Goal: Task Accomplishment & Management: Use online tool/utility

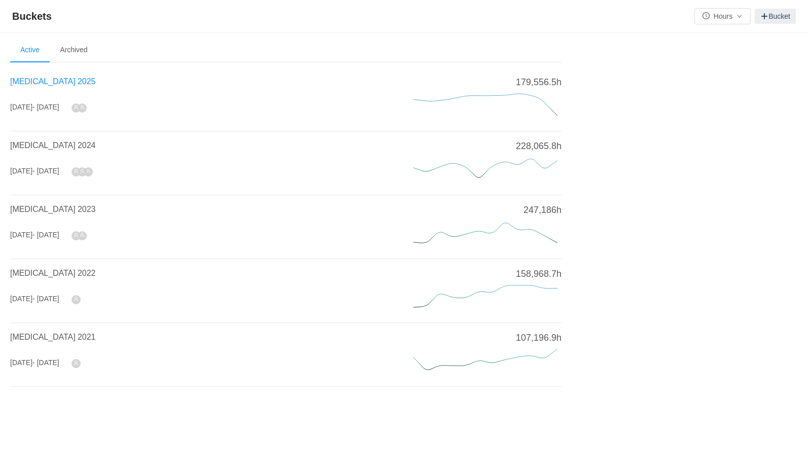
click at [49, 79] on span "[MEDICAL_DATA] 2025" at bounding box center [52, 81] width 85 height 9
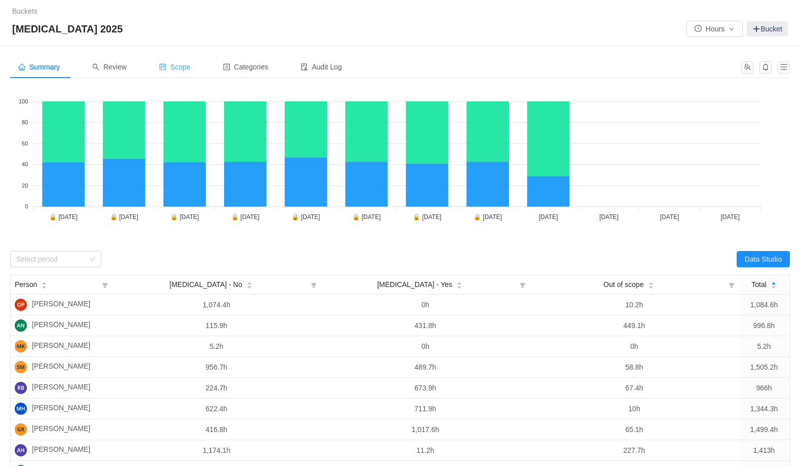
click at [191, 68] on span "Scope" at bounding box center [174, 67] width 31 height 8
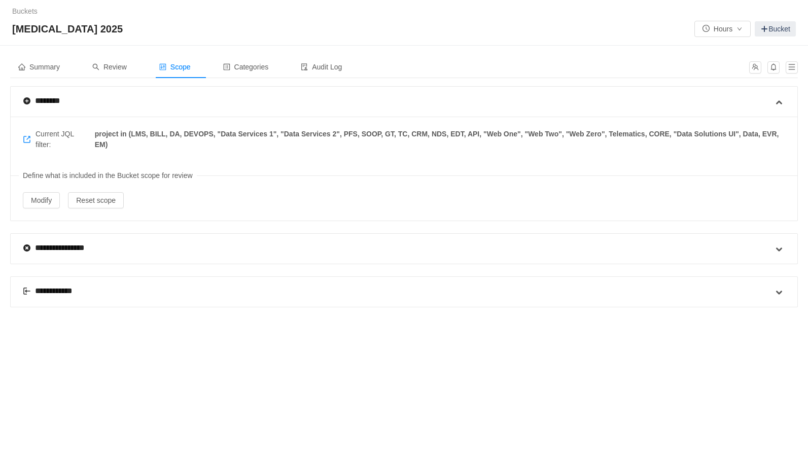
click at [57, 290] on div "**********" at bounding box center [54, 291] width 62 height 12
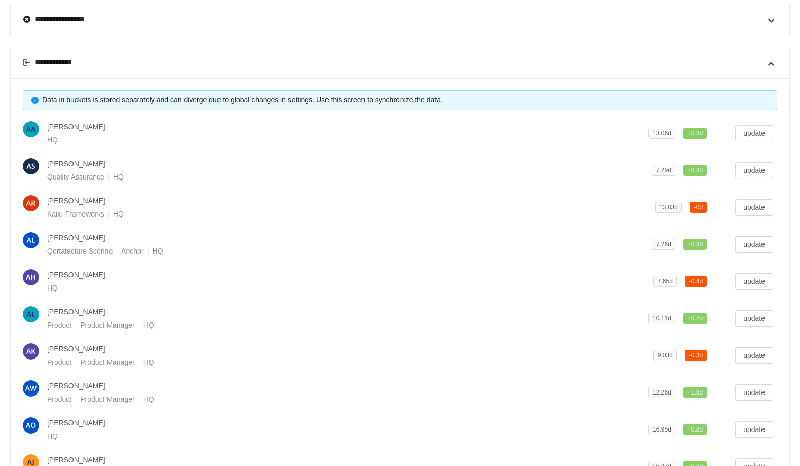
scroll to position [368, 0]
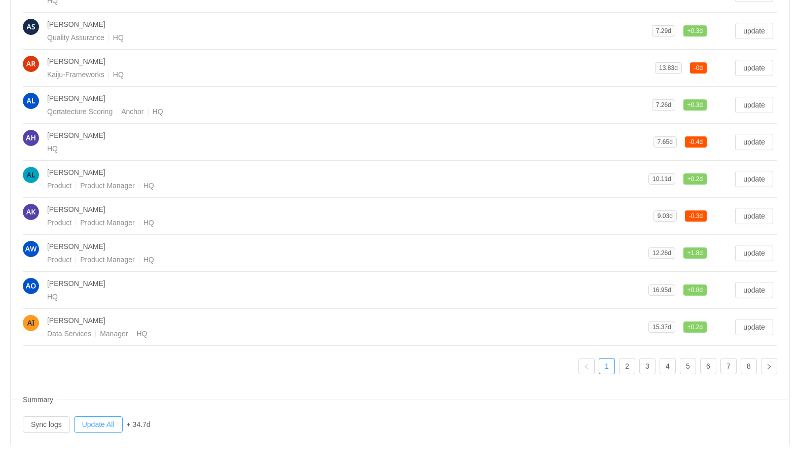
click at [105, 423] on button "Update All" at bounding box center [98, 424] width 49 height 16
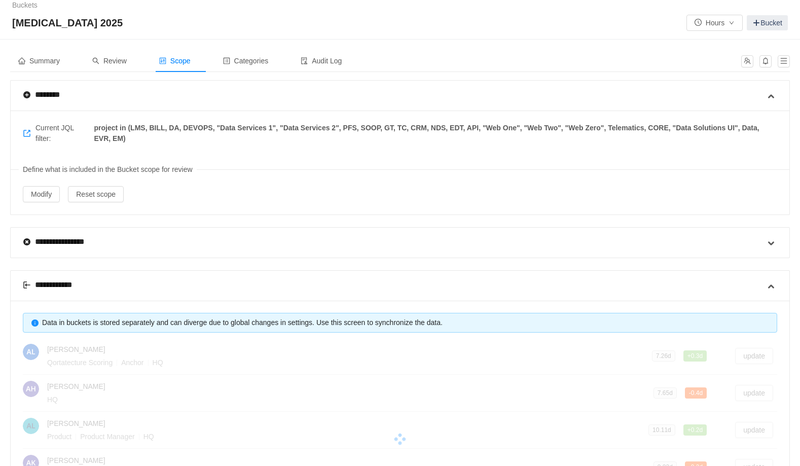
scroll to position [0, 0]
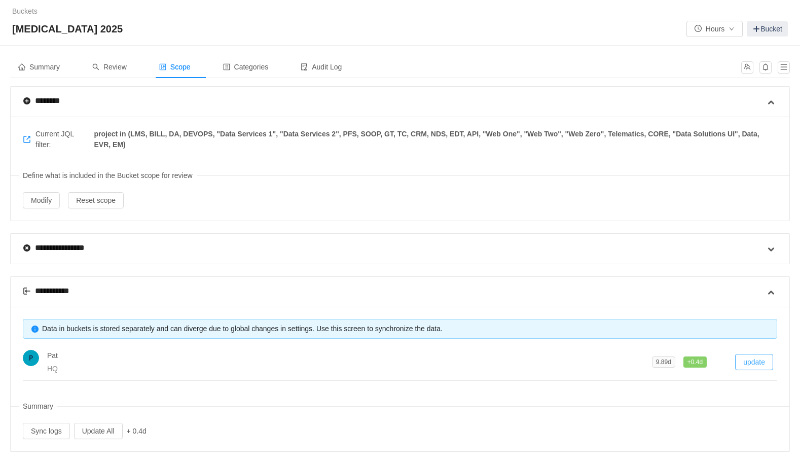
click at [752, 361] on button "update" at bounding box center [754, 362] width 38 height 16
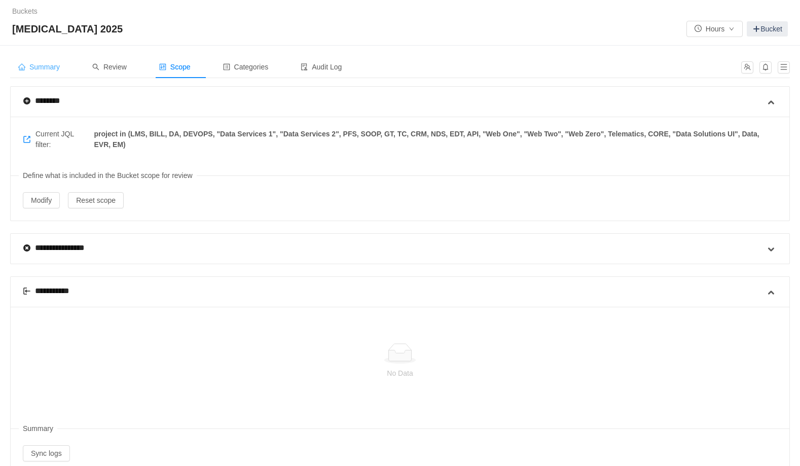
click at [53, 67] on span "Summary" at bounding box center [39, 67] width 42 height 8
